Goal: Book appointment/travel/reservation

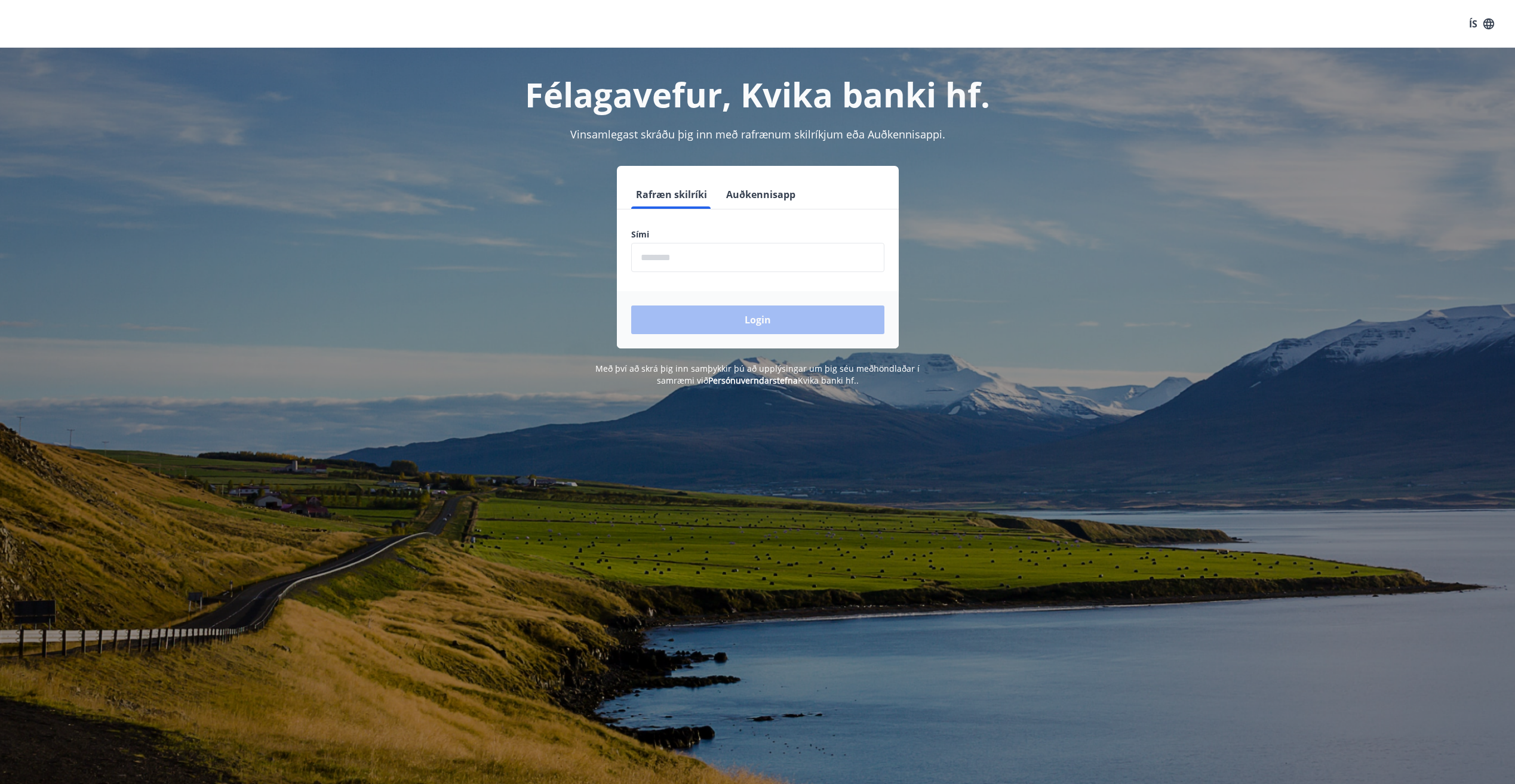
click at [645, 258] on input "phone" at bounding box center [758, 257] width 253 height 29
type input "********"
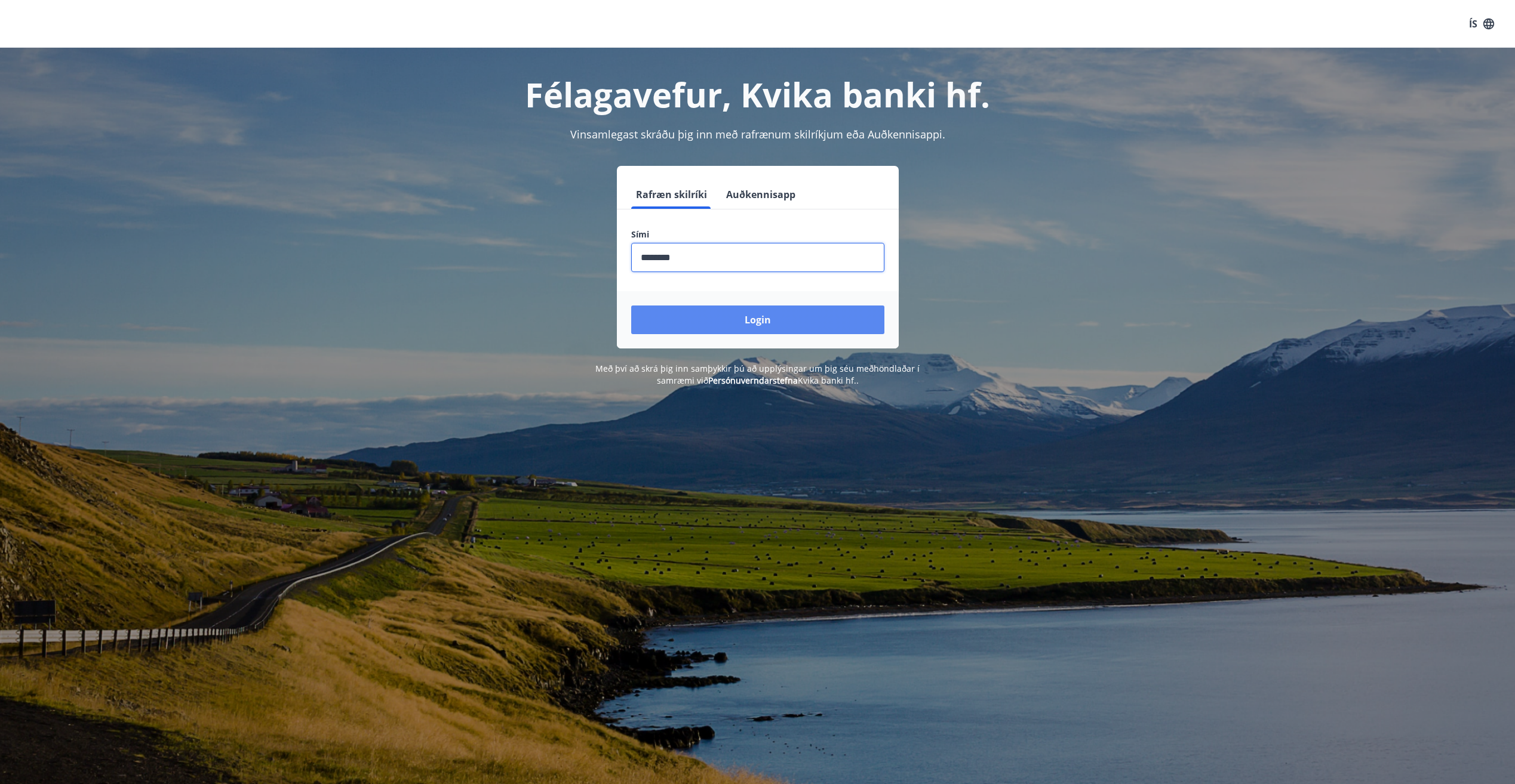
click at [760, 322] on button "Login" at bounding box center [758, 320] width 253 height 28
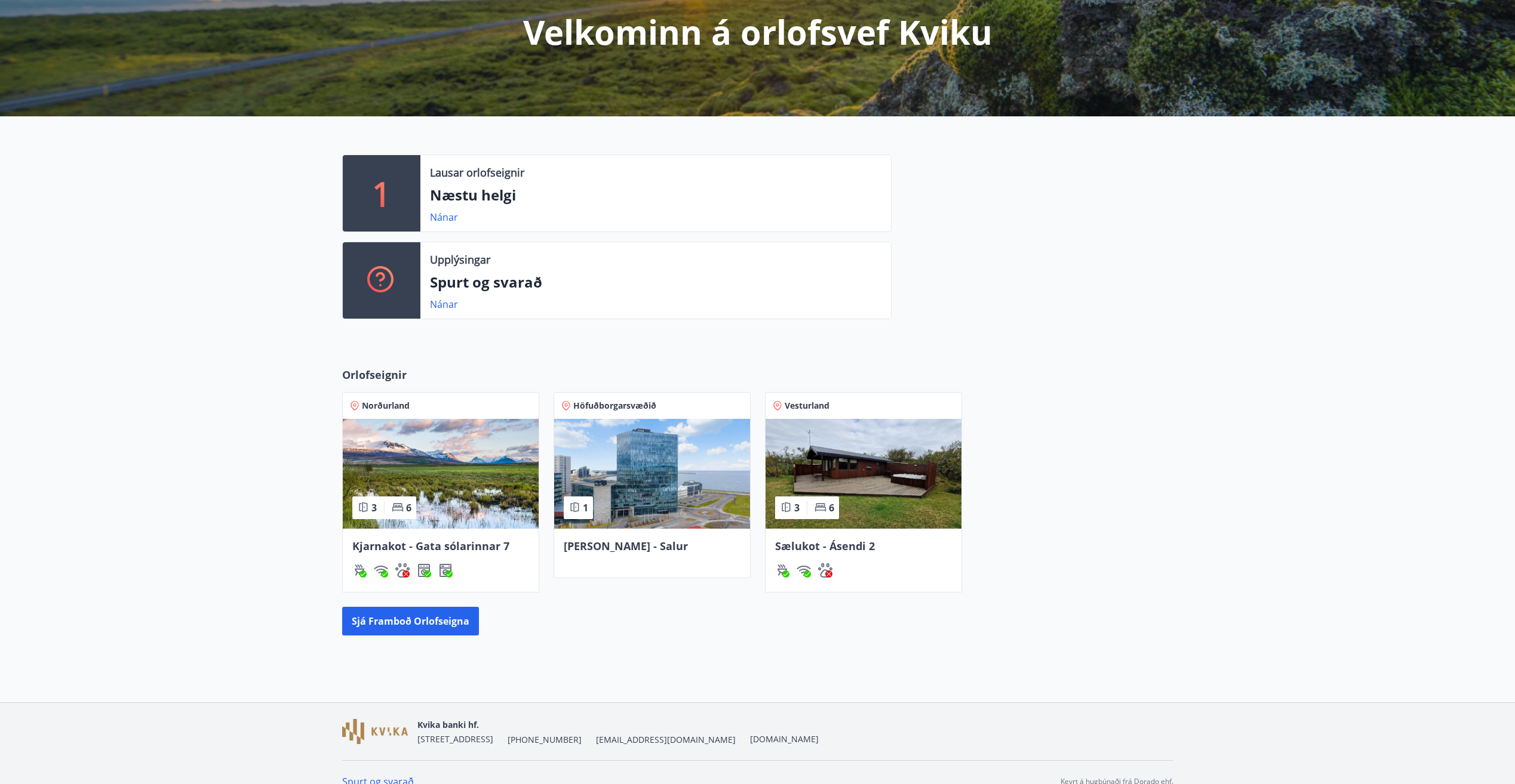
scroll to position [173, 0]
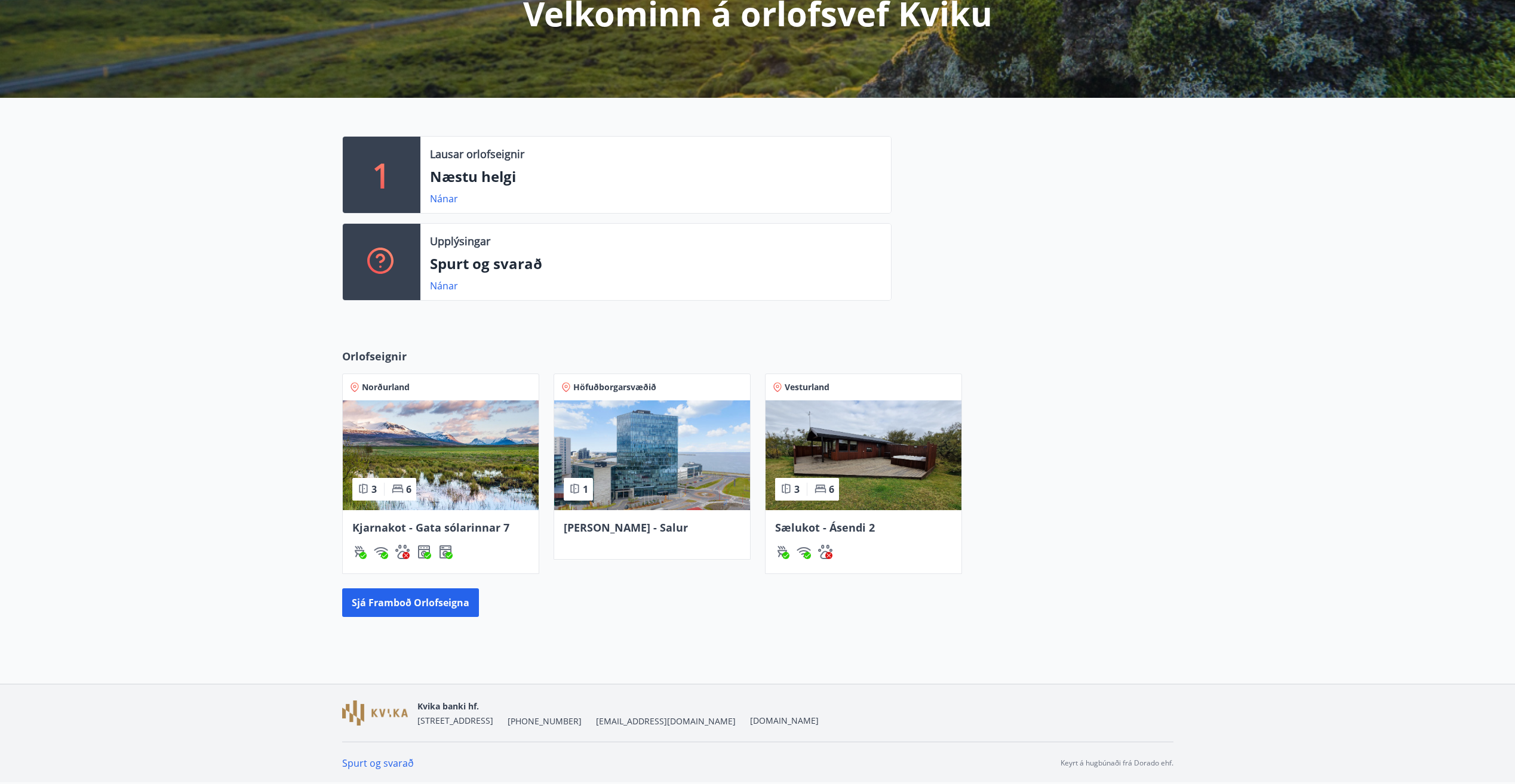
click at [606, 528] on span "[PERSON_NAME] - Salur" at bounding box center [626, 527] width 124 height 14
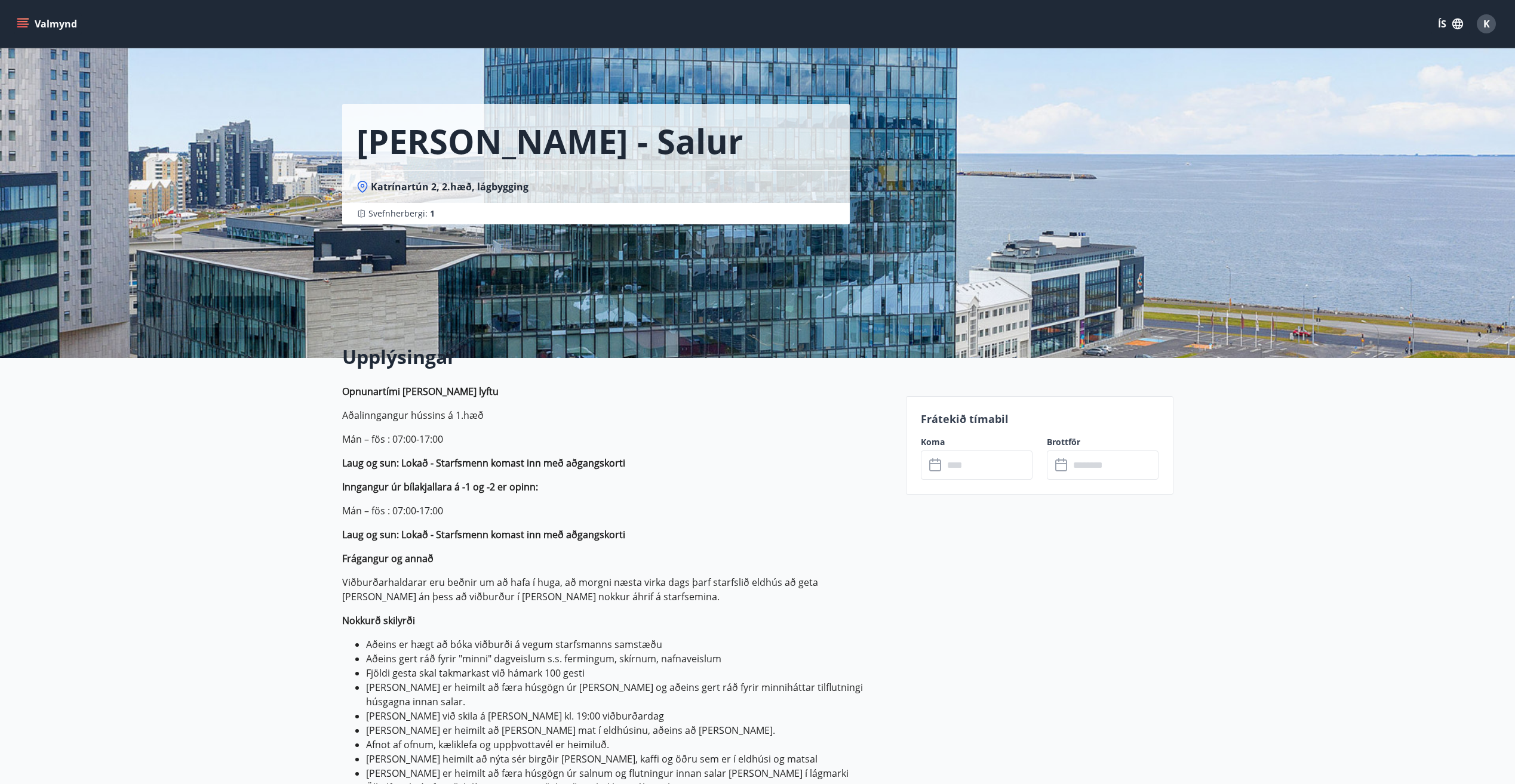
click at [929, 464] on icon at bounding box center [935, 466] width 12 height 12
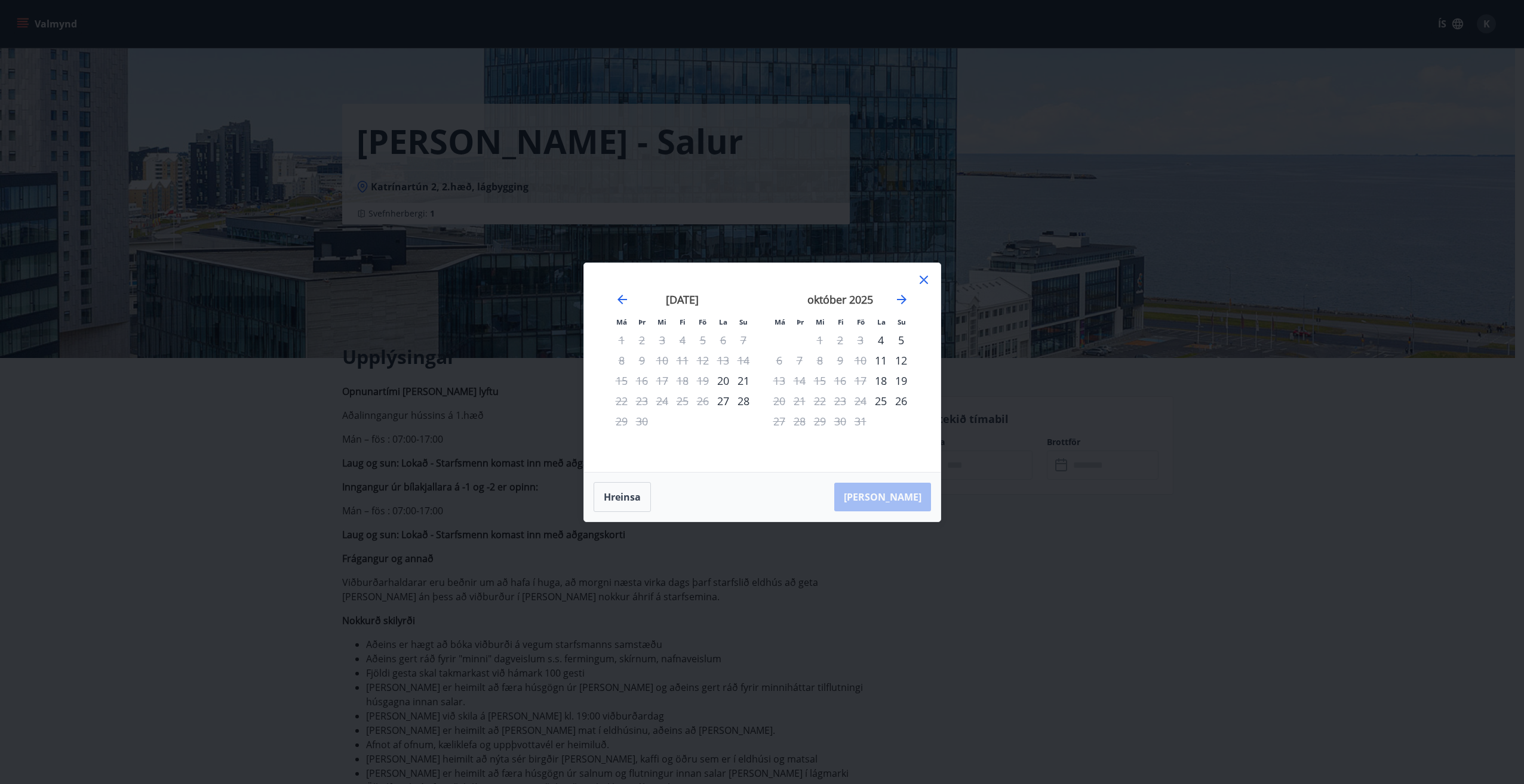
click at [901, 380] on div "19" at bounding box center [900, 380] width 20 height 20
click at [900, 378] on div "19" at bounding box center [900, 380] width 20 height 20
click at [902, 375] on div "19" at bounding box center [900, 380] width 20 height 20
click at [913, 500] on div "[PERSON_NAME]" at bounding box center [762, 497] width 357 height 49
click at [617, 297] on icon "Move backward to switch to the previous month." at bounding box center [622, 300] width 14 height 14
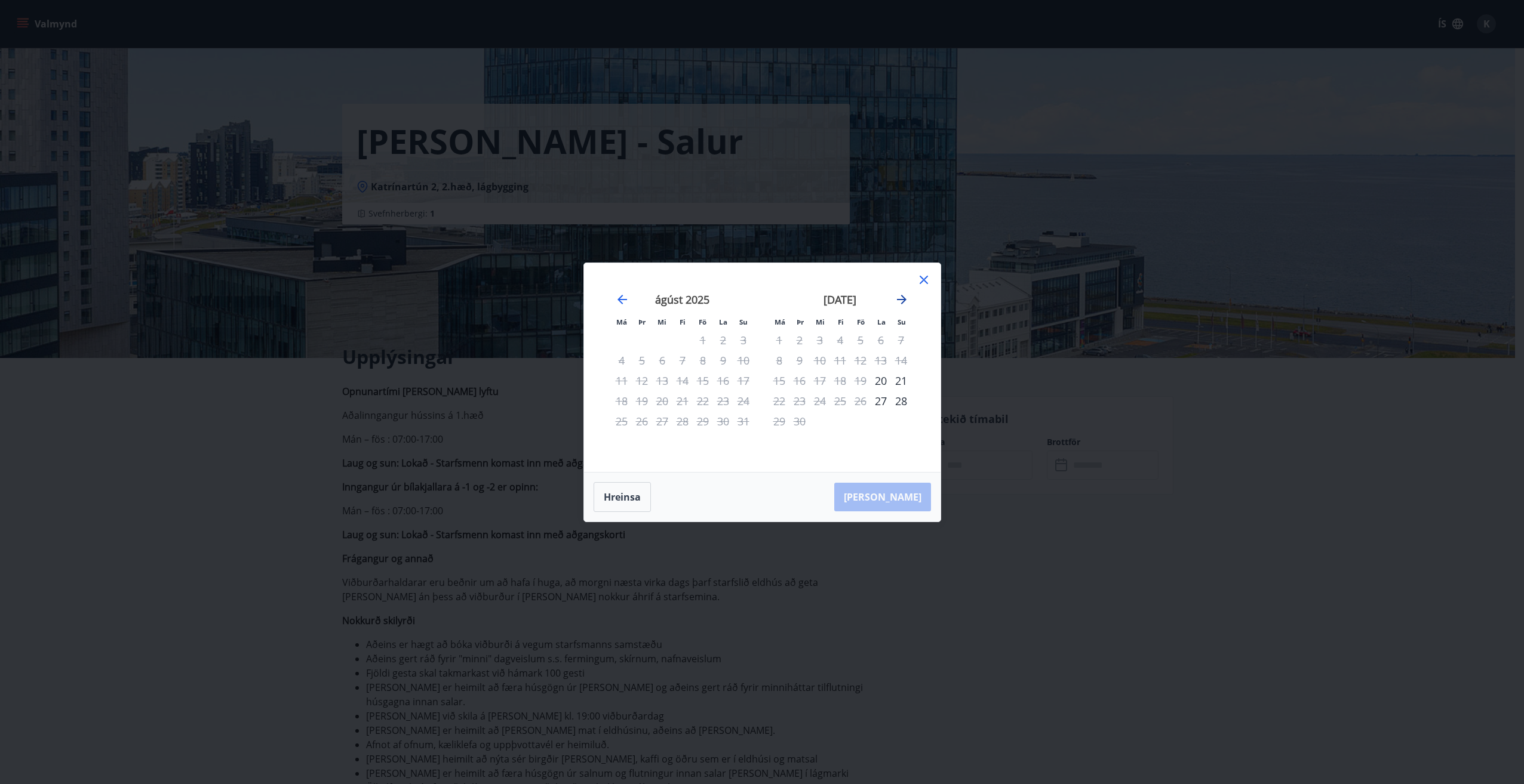
click at [902, 297] on icon "Move forward to switch to the next month." at bounding box center [902, 300] width 14 height 14
click at [900, 376] on div "19" at bounding box center [900, 380] width 20 height 20
click at [910, 493] on div "[PERSON_NAME]" at bounding box center [762, 497] width 357 height 49
click at [909, 497] on div "[PERSON_NAME]" at bounding box center [762, 497] width 357 height 49
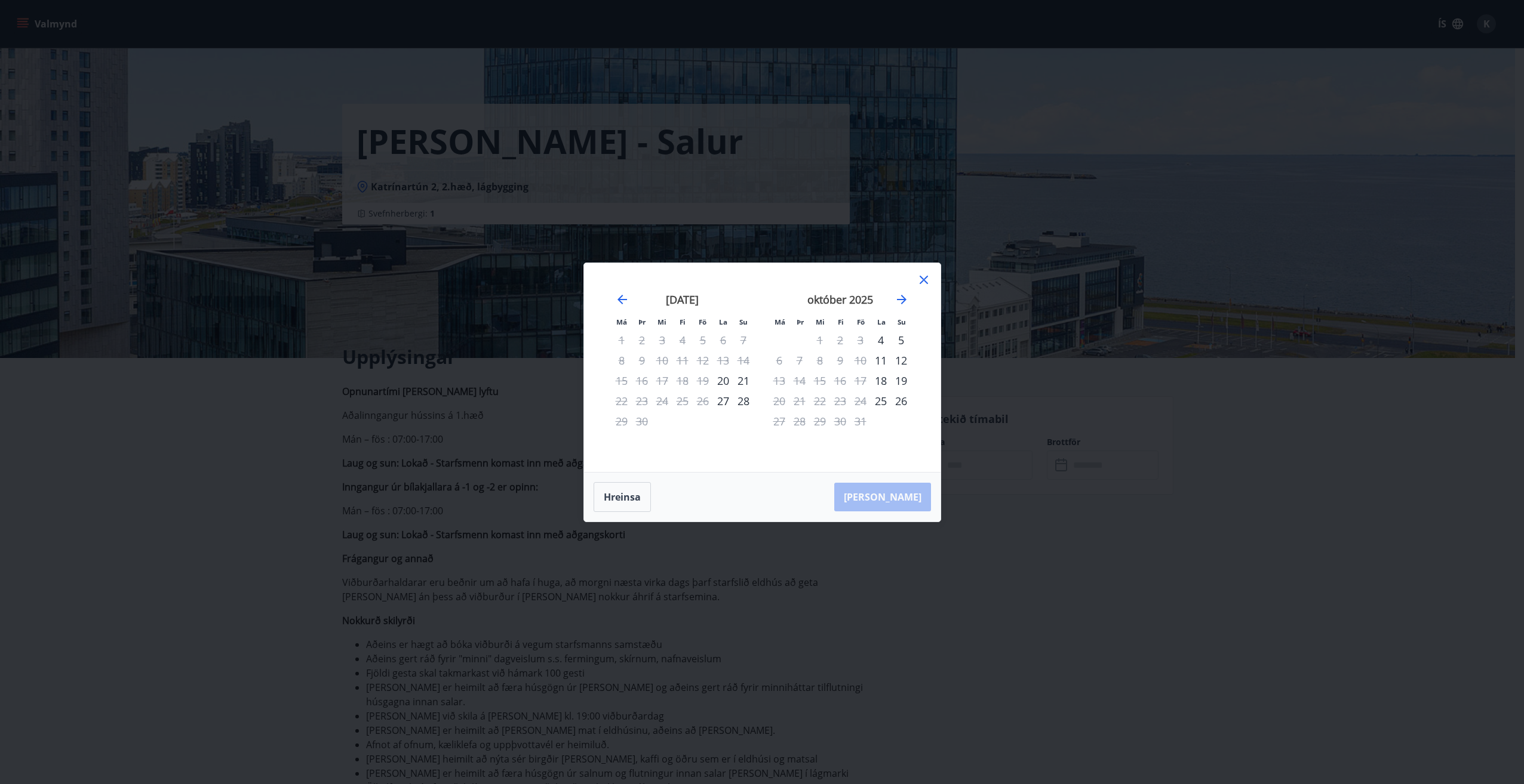
click at [921, 278] on icon at bounding box center [924, 280] width 14 height 14
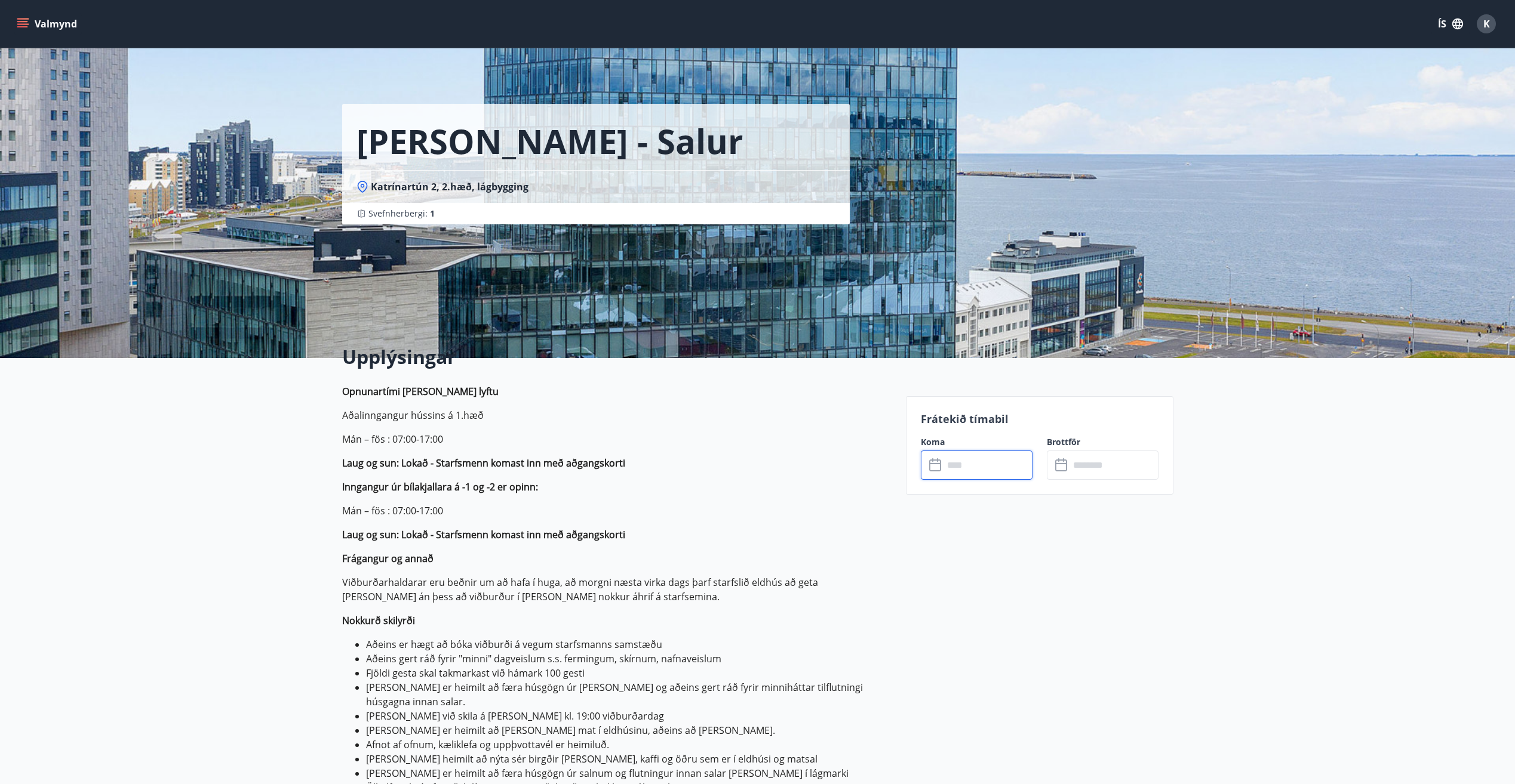
click at [959, 458] on input "text" at bounding box center [988, 465] width 89 height 29
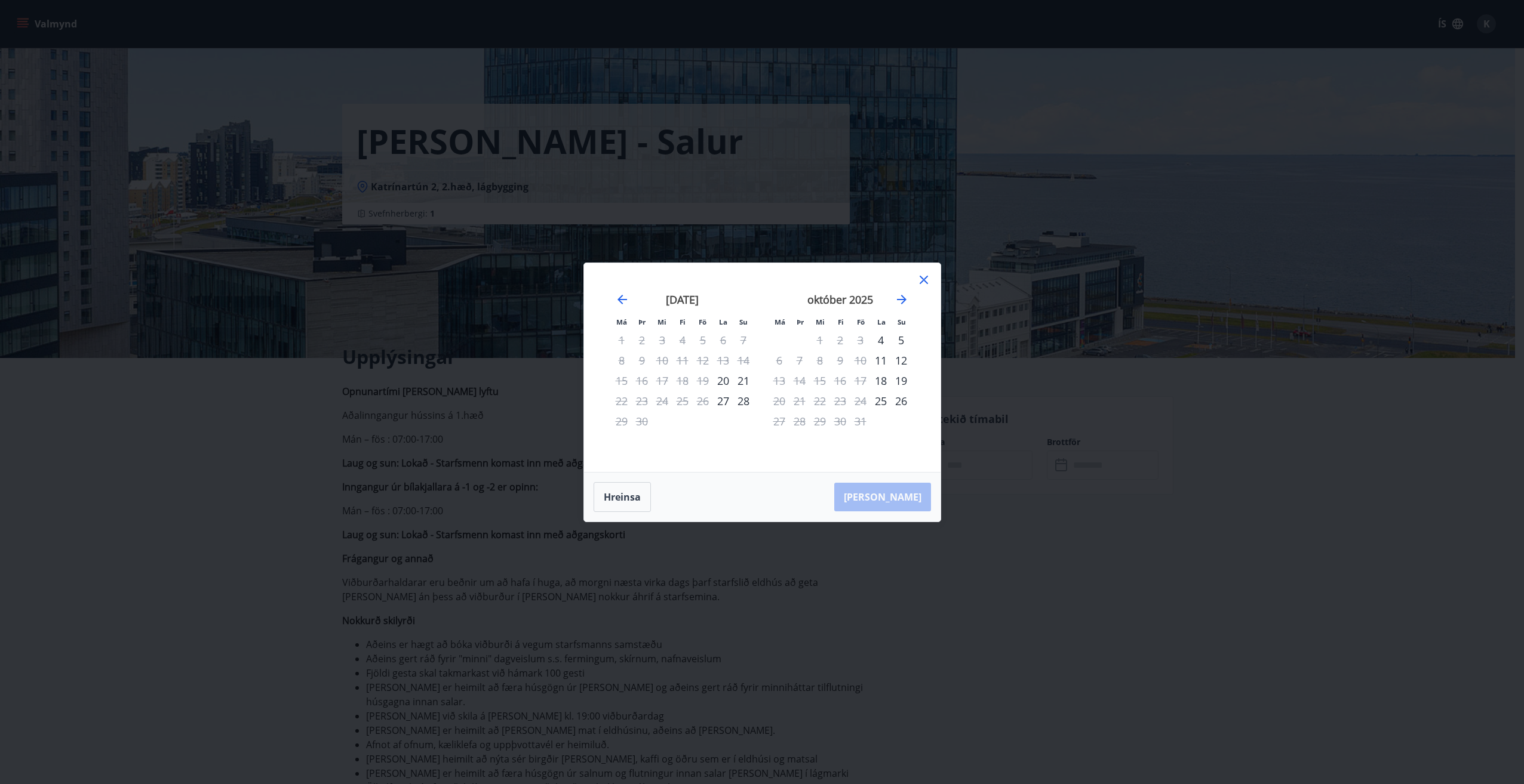
click at [900, 379] on div "19" at bounding box center [900, 380] width 20 height 20
click at [916, 502] on div "[PERSON_NAME]" at bounding box center [762, 497] width 357 height 49
click at [897, 498] on div "[PERSON_NAME]" at bounding box center [762, 497] width 357 height 49
click at [926, 279] on icon at bounding box center [924, 280] width 14 height 14
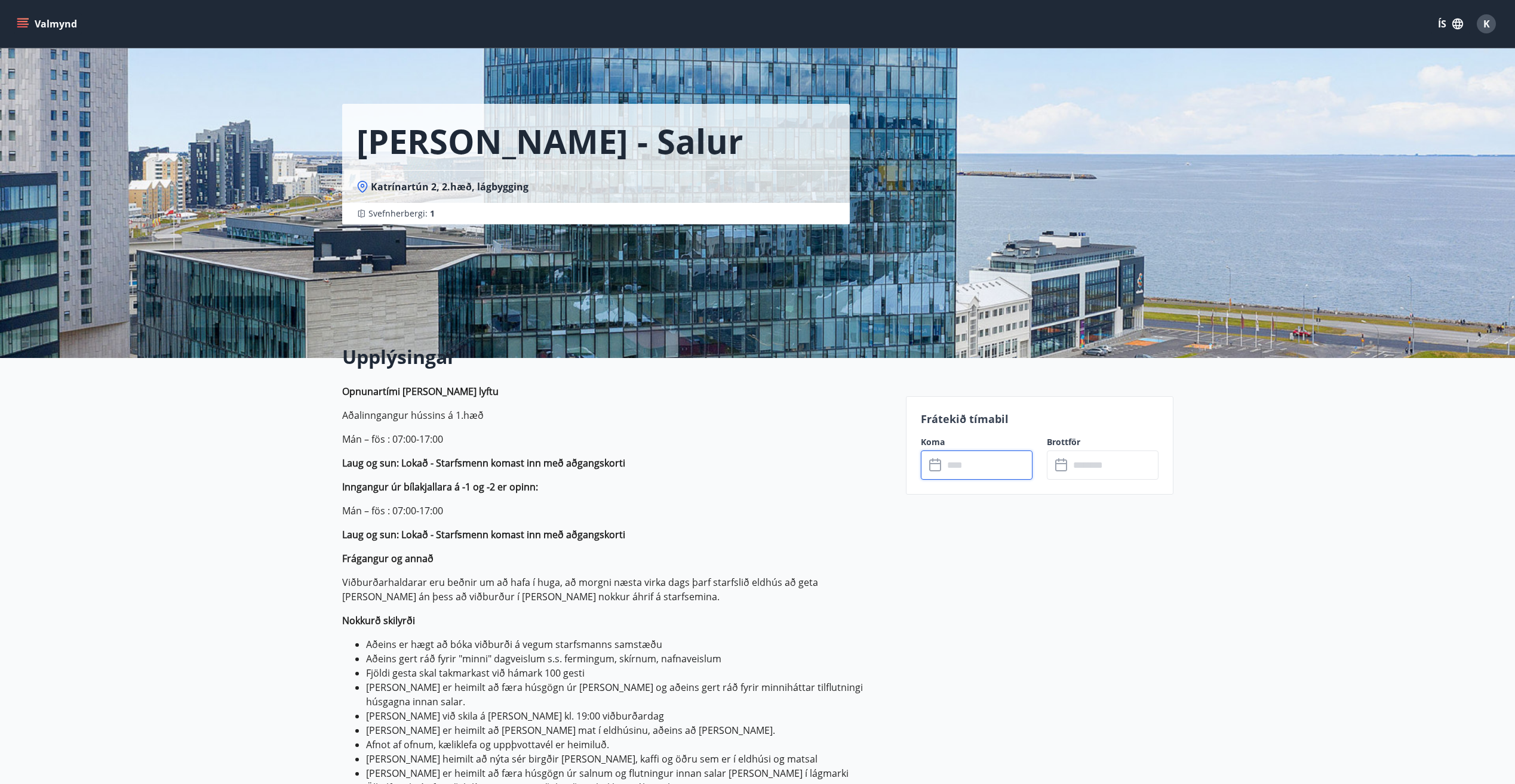
click at [959, 466] on input "text" at bounding box center [988, 465] width 89 height 29
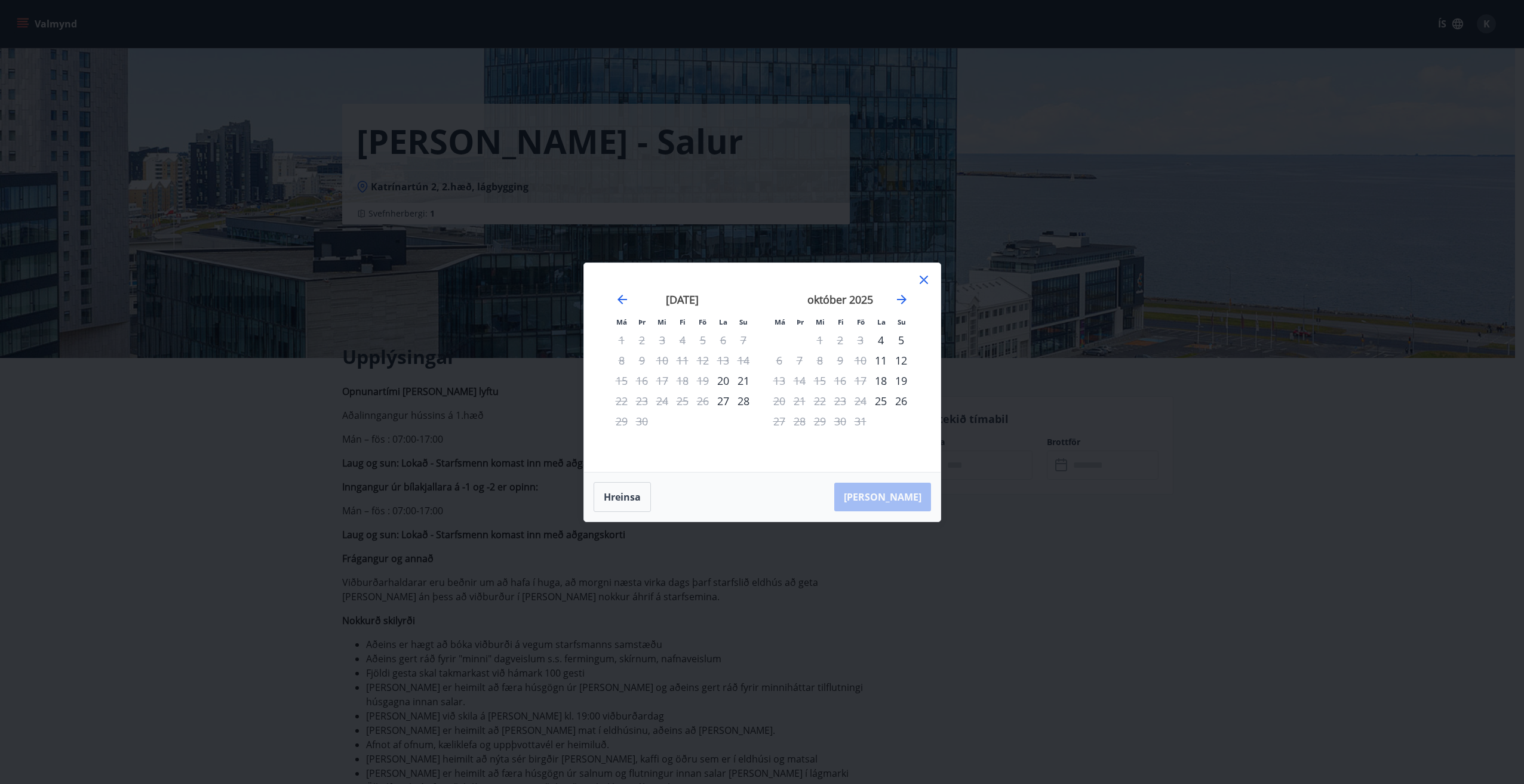
click at [901, 380] on div "19" at bounding box center [900, 380] width 20 height 20
click at [903, 500] on div "[PERSON_NAME]" at bounding box center [762, 497] width 357 height 49
click at [925, 277] on icon at bounding box center [924, 280] width 14 height 14
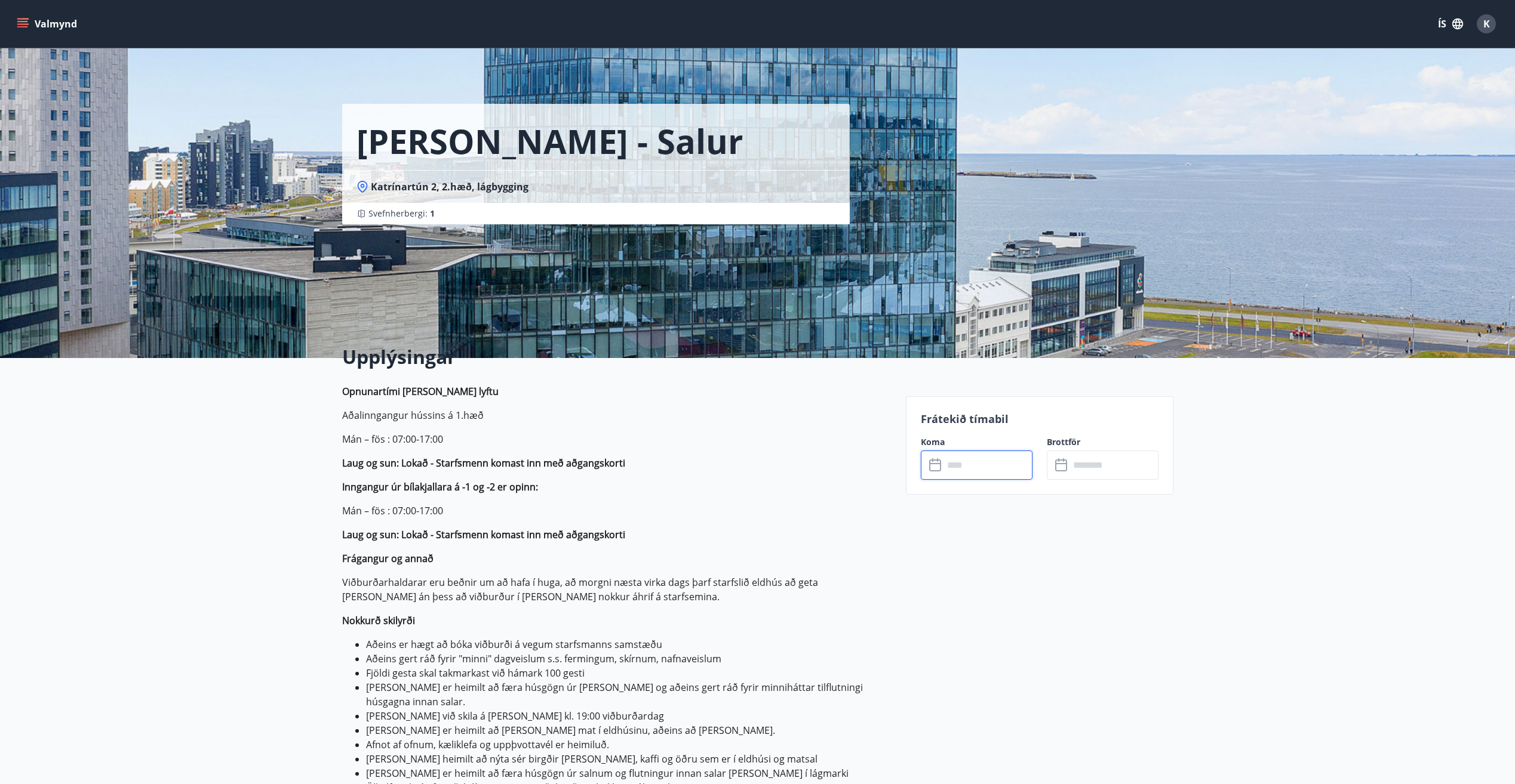
click at [22, 22] on icon "menu" at bounding box center [23, 21] width 11 height 1
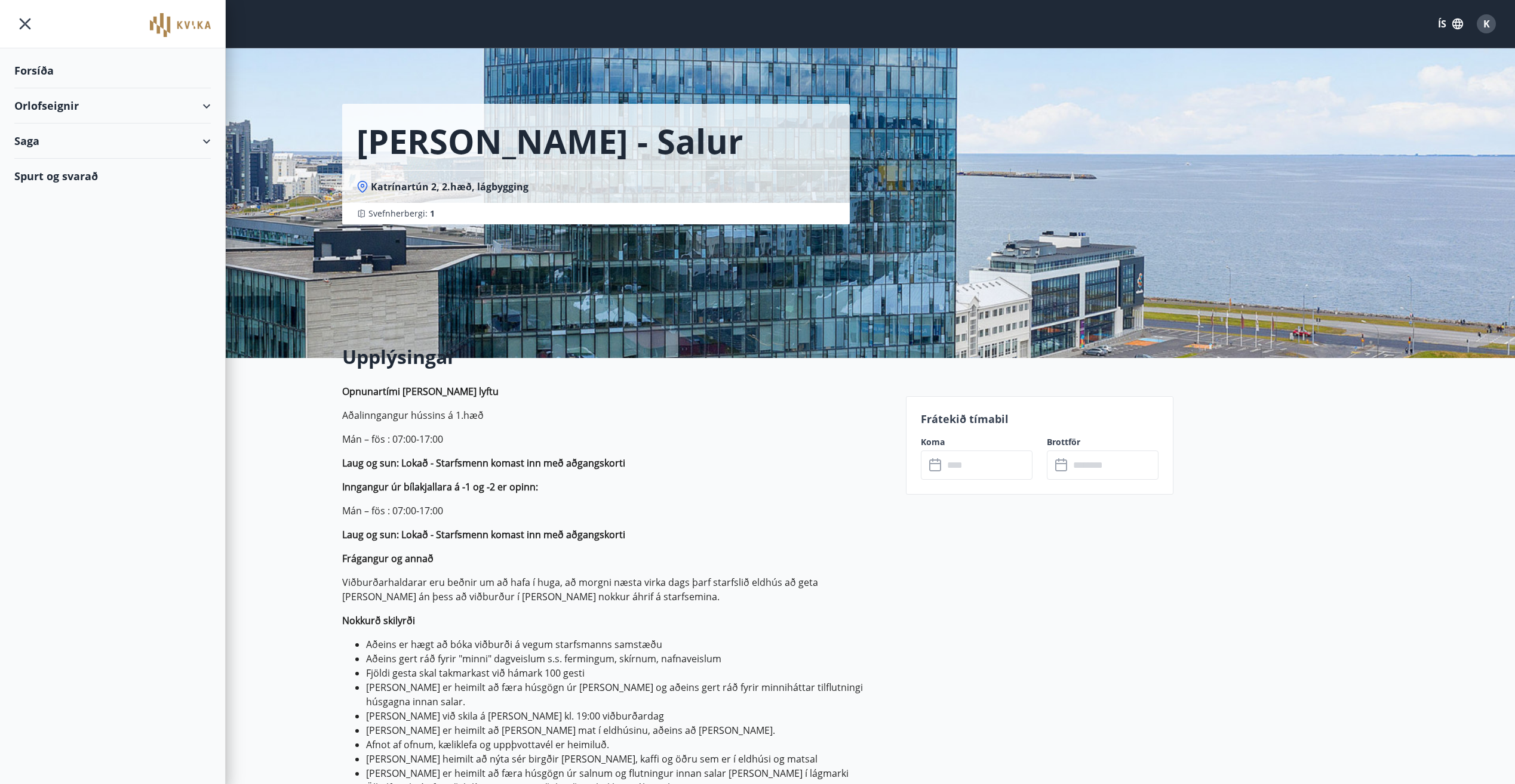
click at [92, 104] on div "Orlofseignir" at bounding box center [112, 106] width 197 height 35
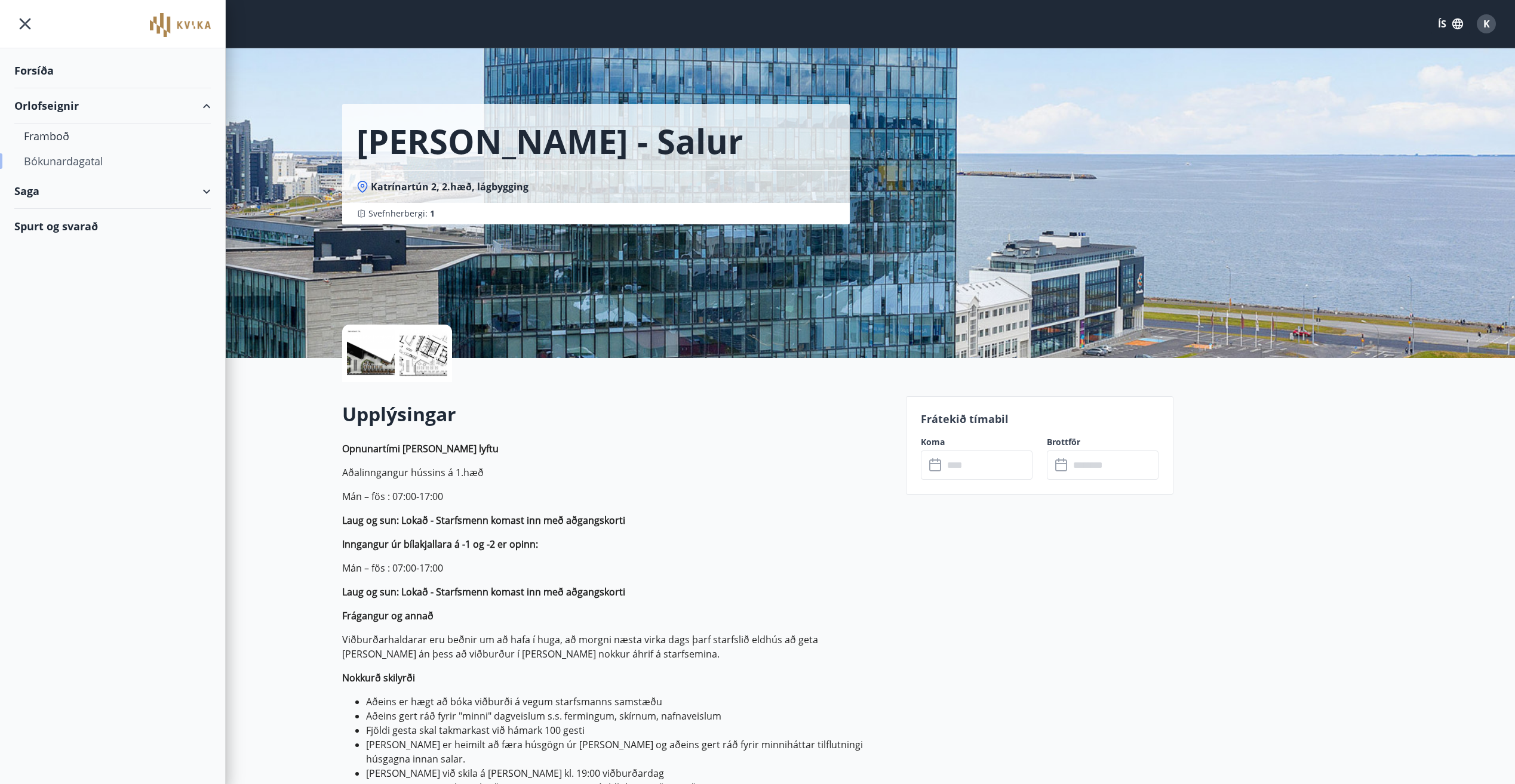
click at [66, 155] on div "Bókunardagatal" at bounding box center [112, 161] width 177 height 25
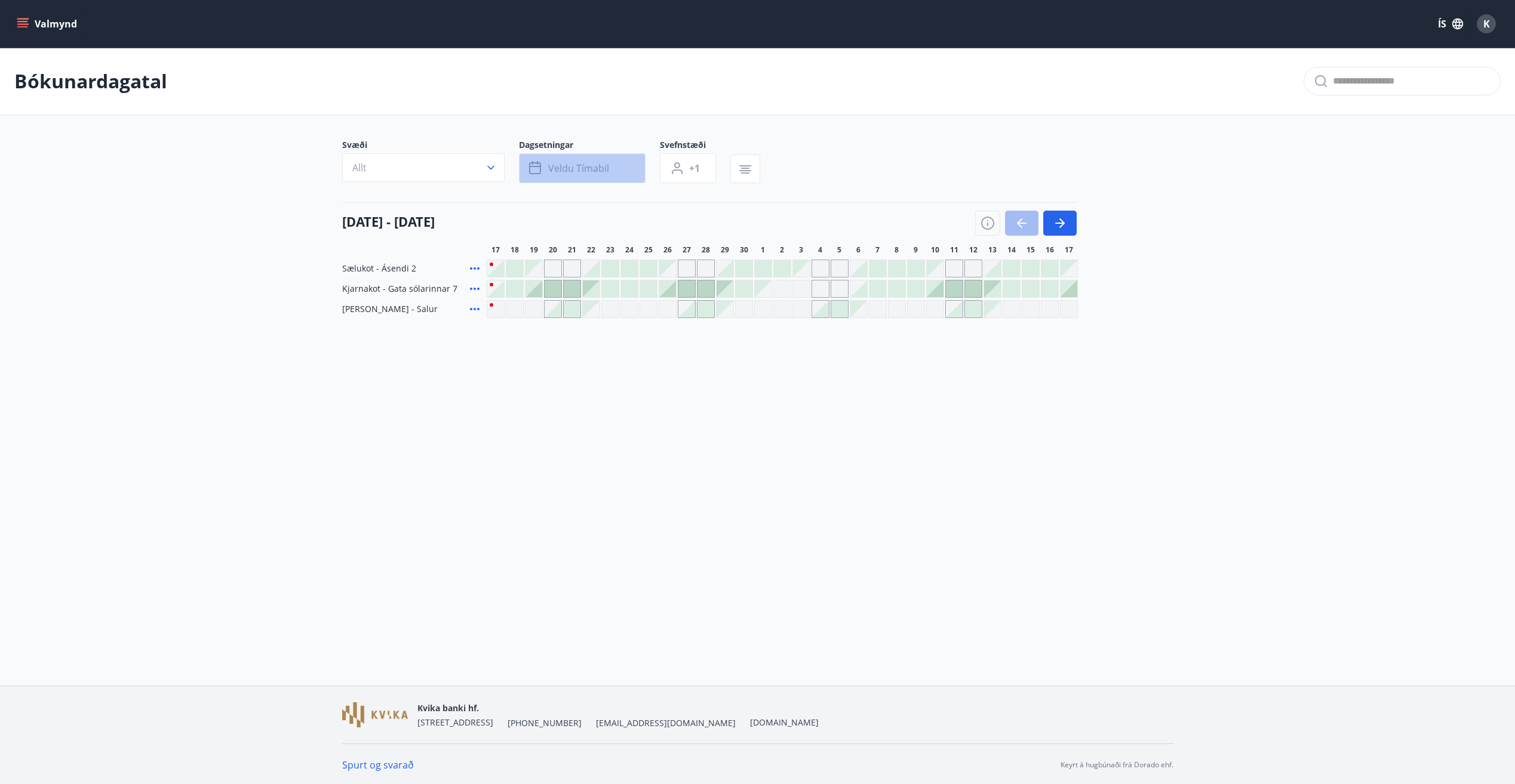
click at [587, 170] on span "Veldu tímabil" at bounding box center [579, 168] width 61 height 13
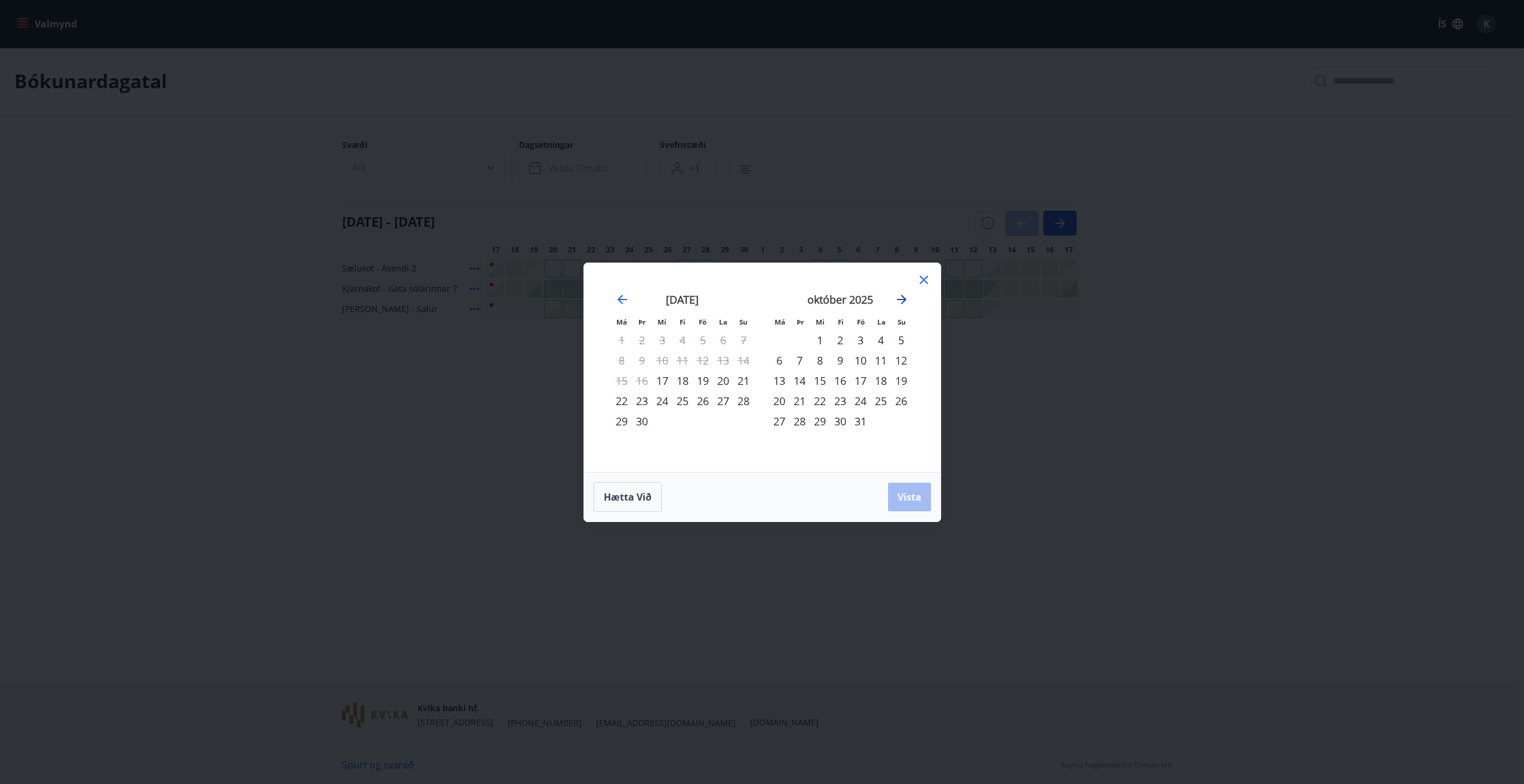
click at [905, 297] on icon "Move forward to switch to the next month." at bounding box center [902, 300] width 14 height 14
click at [908, 496] on div "Hætta við Vista" at bounding box center [762, 497] width 337 height 30
click at [918, 502] on div "Hætta við Vista" at bounding box center [762, 497] width 337 height 30
click at [923, 280] on icon at bounding box center [924, 280] width 8 height 8
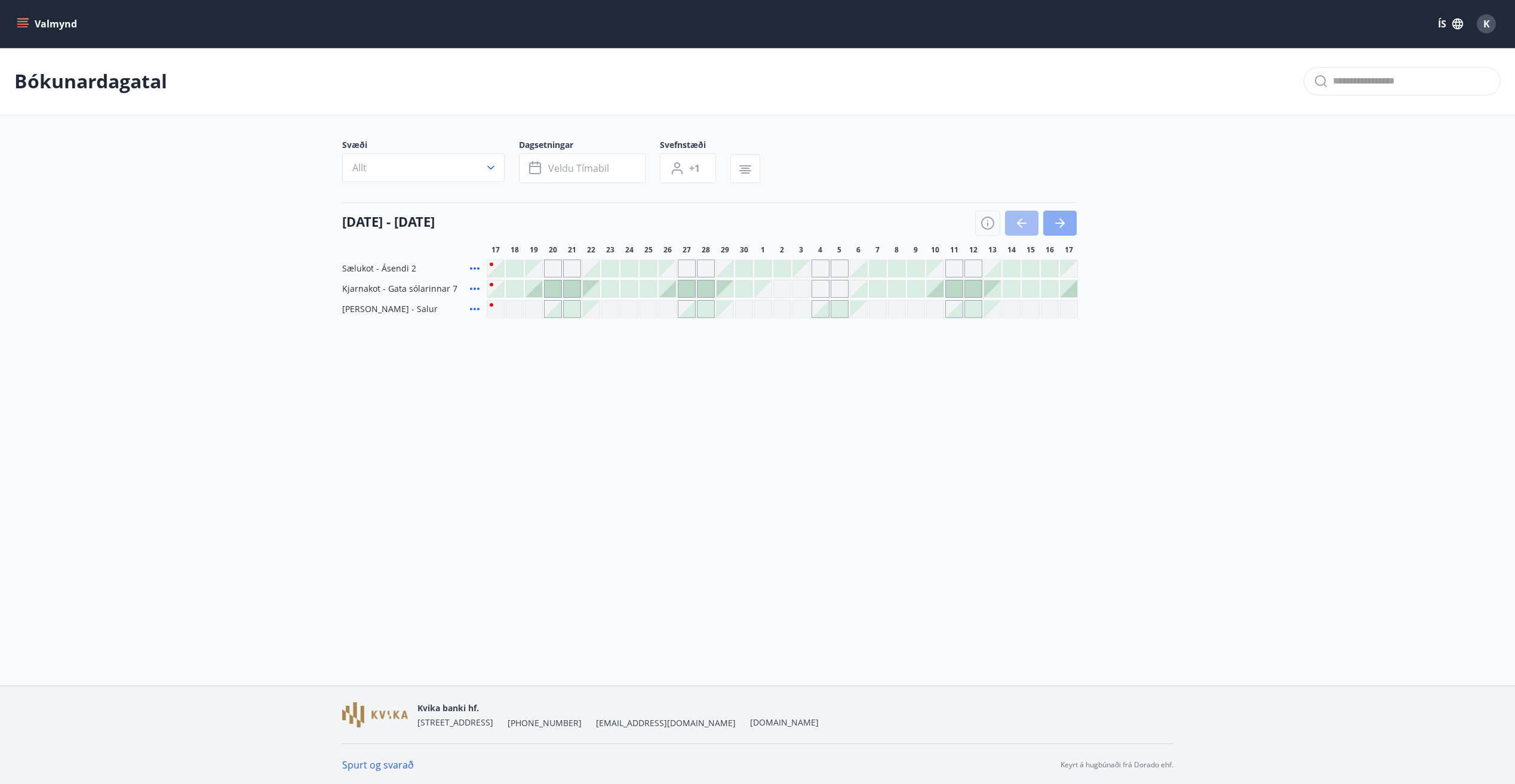
click at [1055, 224] on icon "button" at bounding box center [1060, 223] width 14 height 14
click at [699, 269] on div "Gráir dagar eru ekki bókanlegir" at bounding box center [706, 269] width 18 height 18
click at [841, 306] on div at bounding box center [840, 309] width 17 height 17
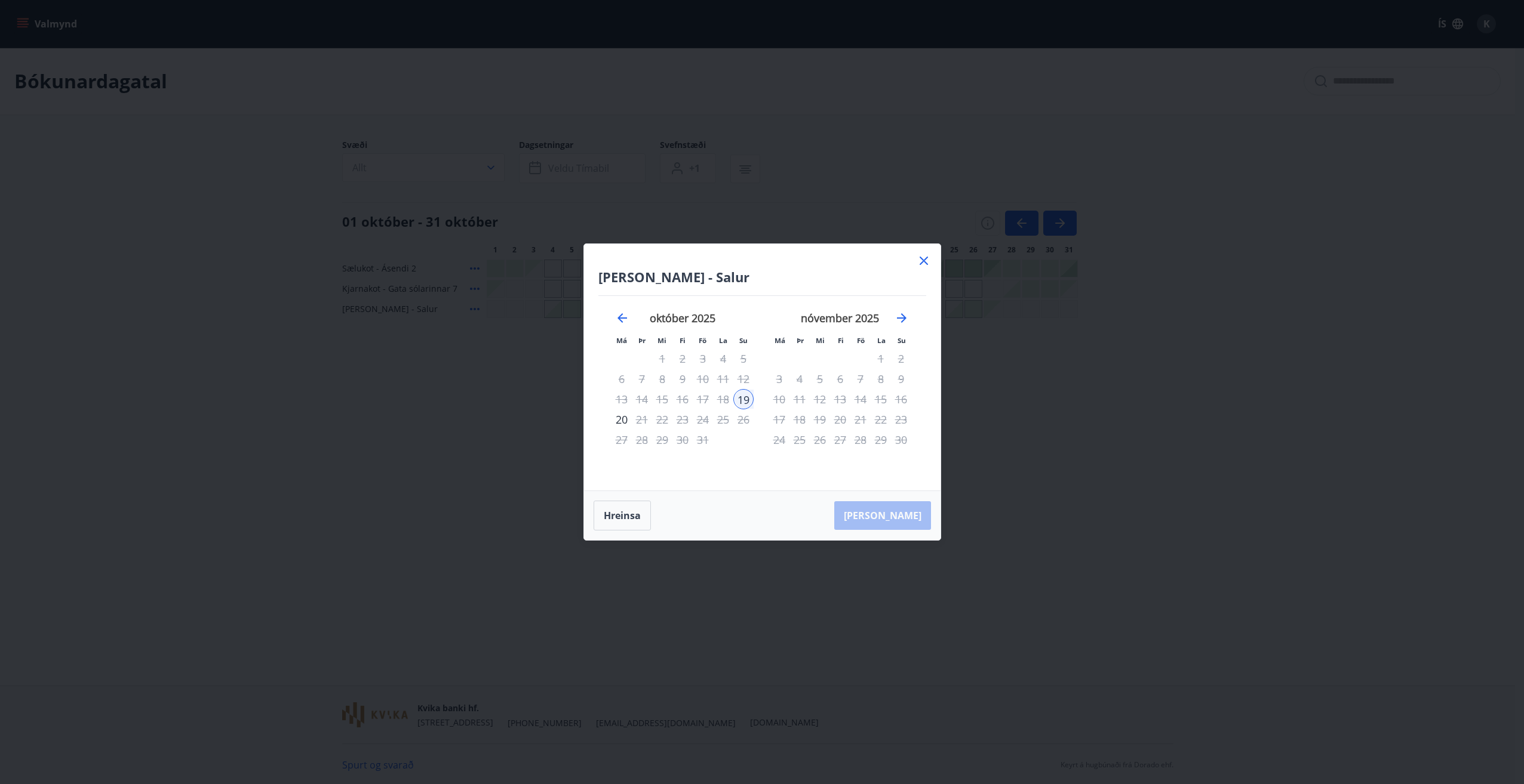
click at [912, 513] on div "[PERSON_NAME]" at bounding box center [762, 516] width 357 height 49
click at [924, 256] on icon at bounding box center [924, 260] width 14 height 14
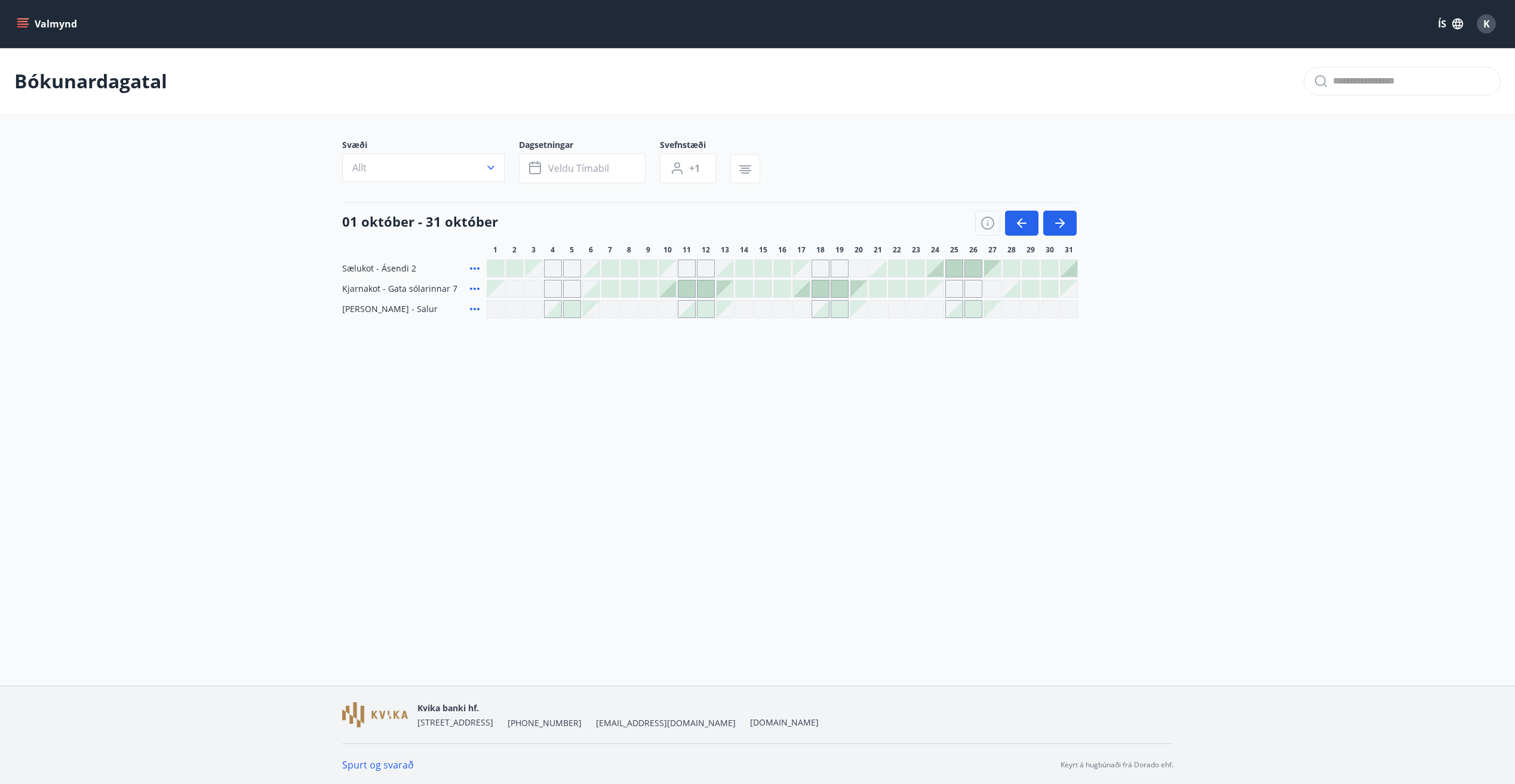
click at [955, 265] on div at bounding box center [954, 269] width 17 height 17
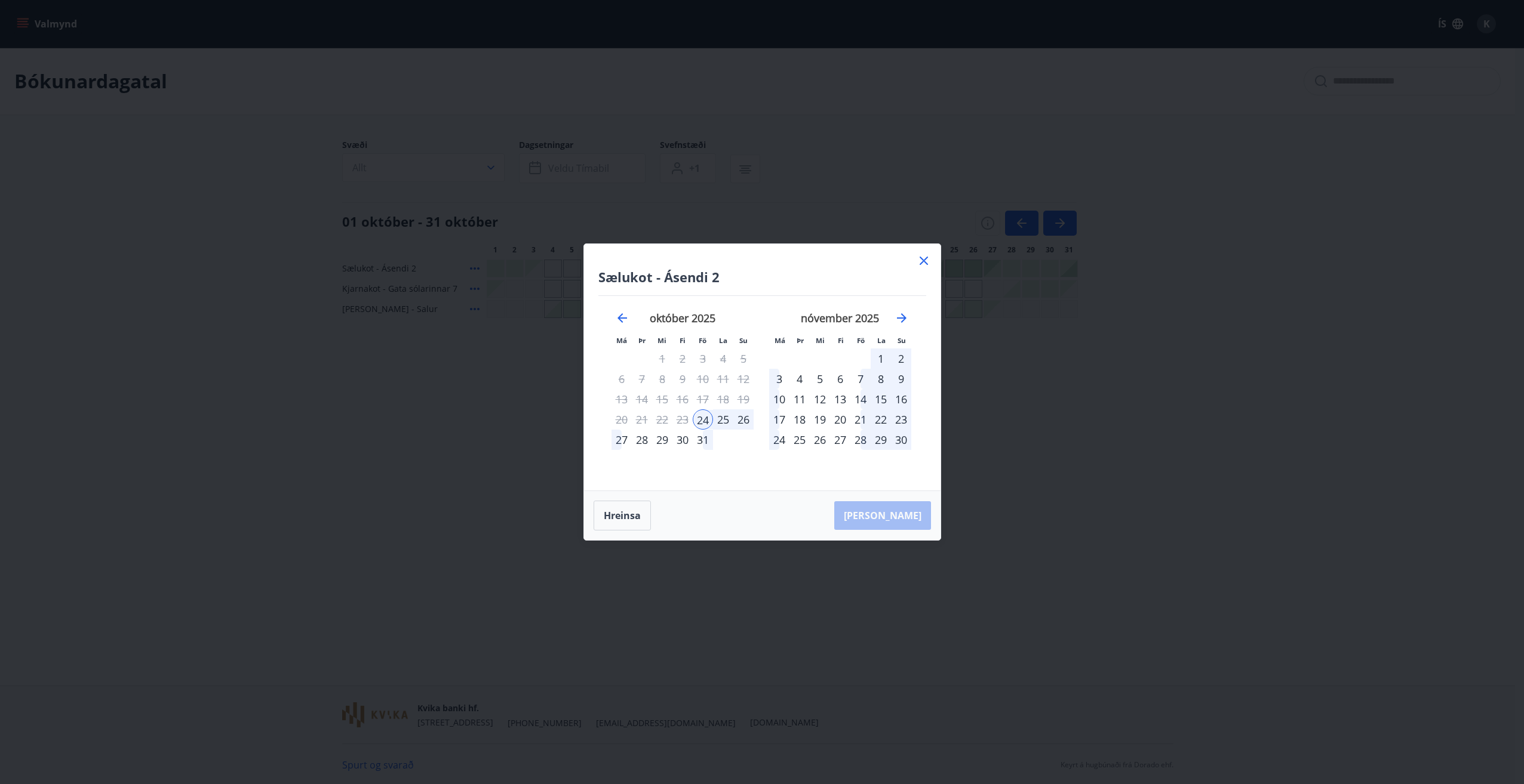
click at [924, 261] on icon at bounding box center [923, 261] width 2 height 2
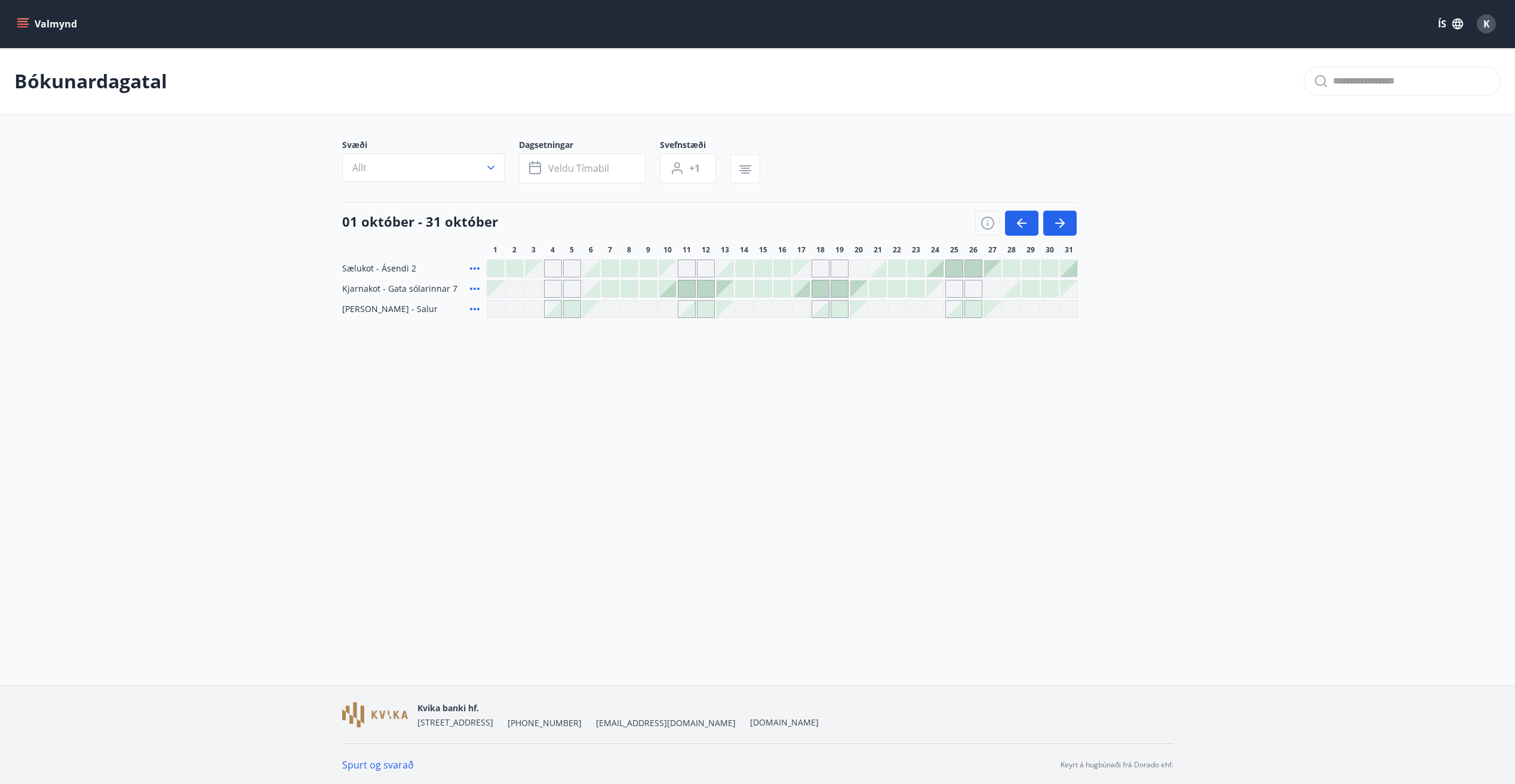
click at [825, 308] on div at bounding box center [820, 309] width 17 height 17
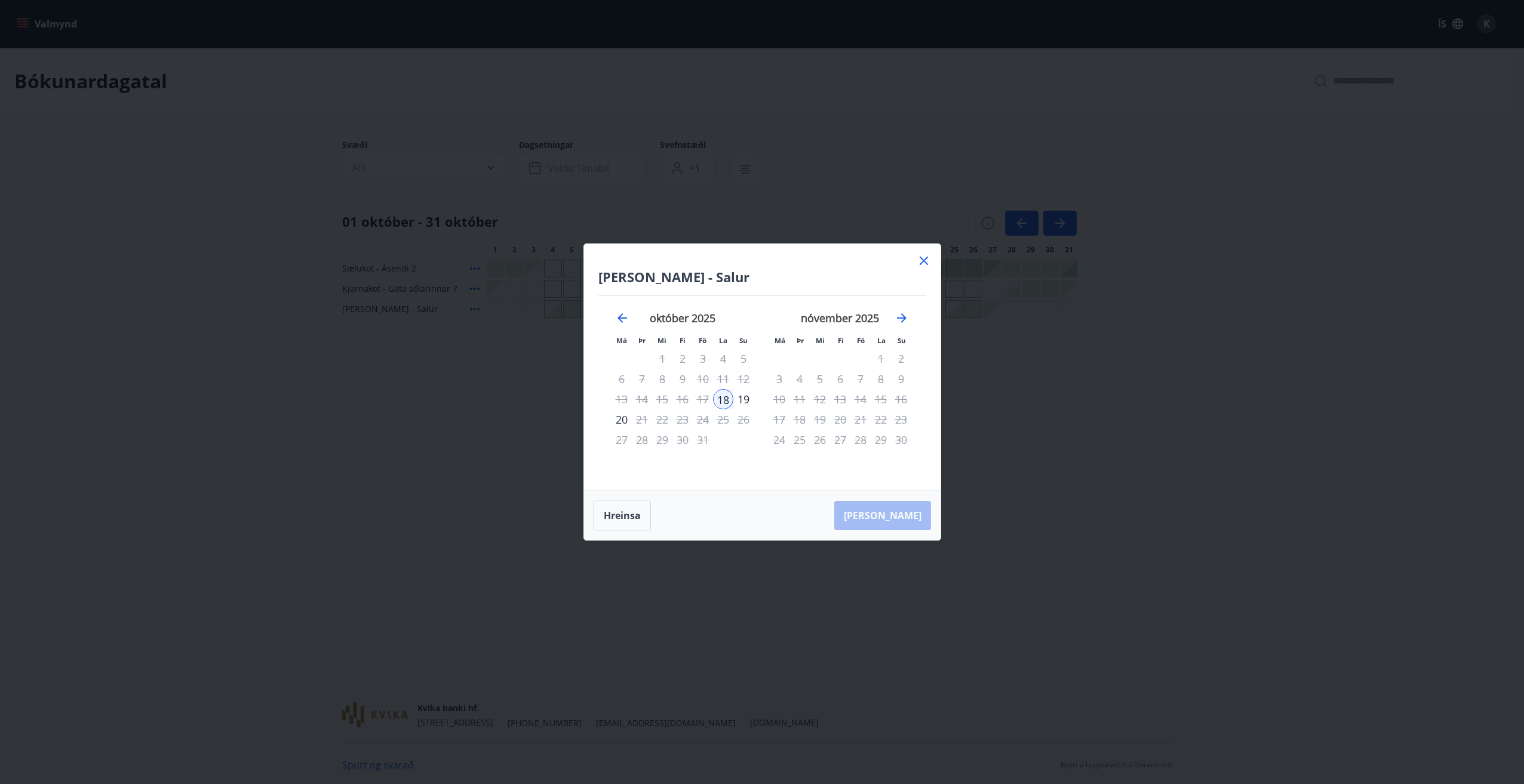
click at [744, 398] on div "19" at bounding box center [743, 399] width 20 height 20
